Goal: Register for event/course

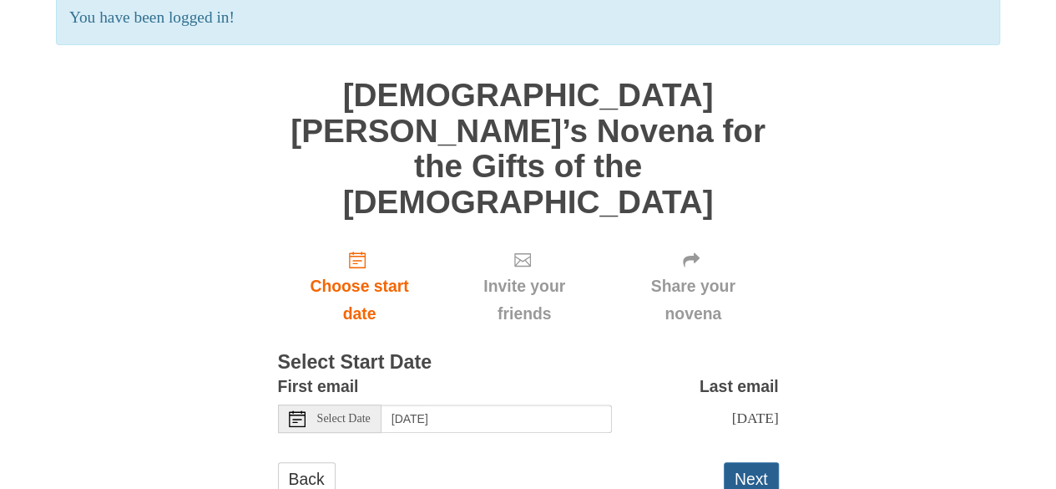
scroll to position [140, 0]
click at [742, 462] on button "Next" at bounding box center [751, 479] width 55 height 34
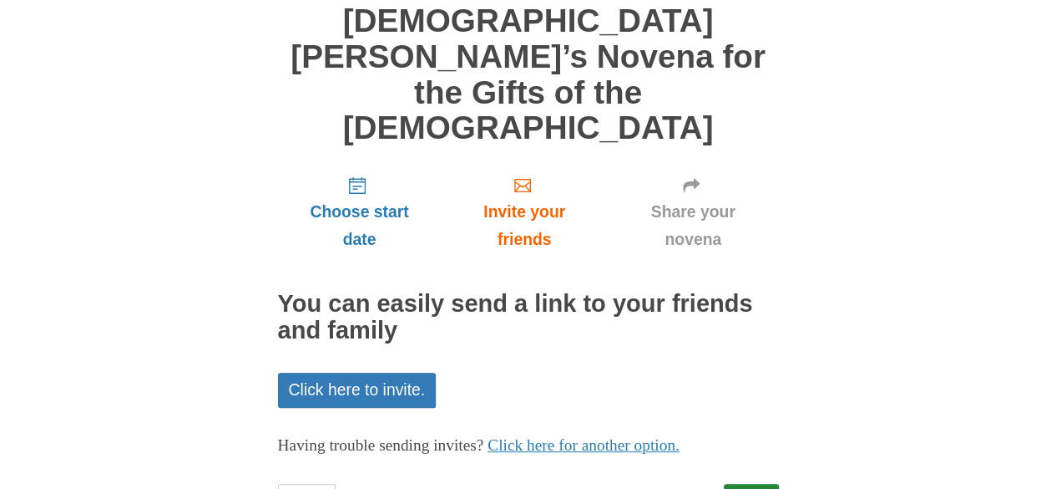
scroll to position [140, 0]
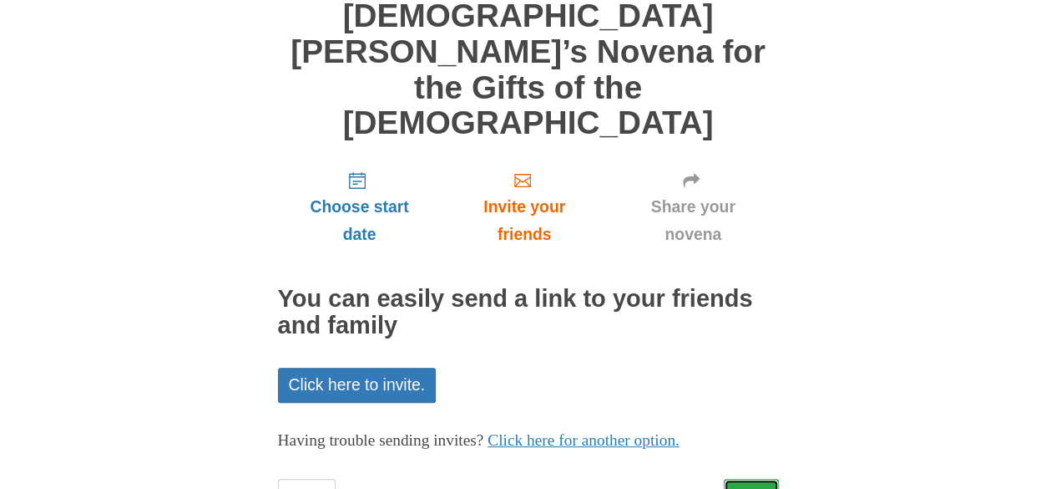
click at [757, 478] on link "Next" at bounding box center [751, 495] width 55 height 34
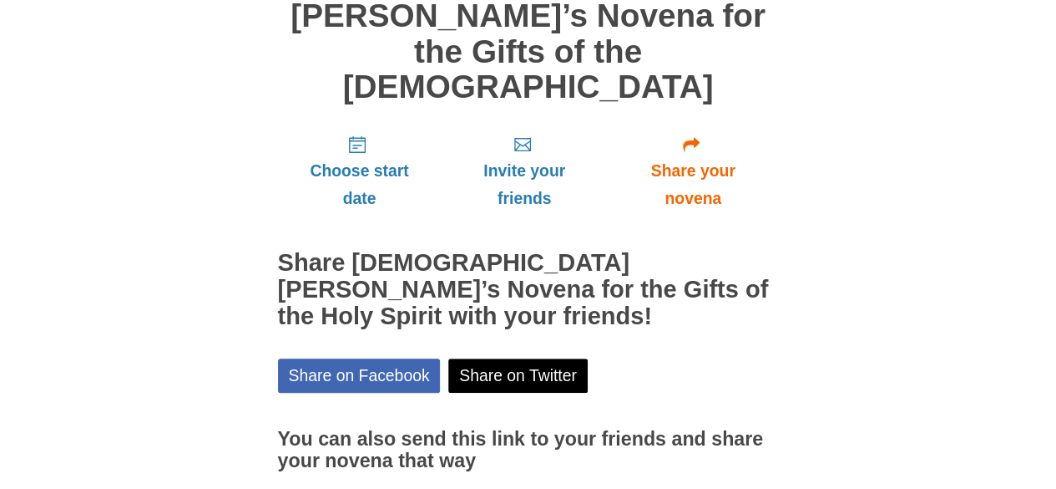
scroll to position [215, 0]
